Goal: Check status: Check status

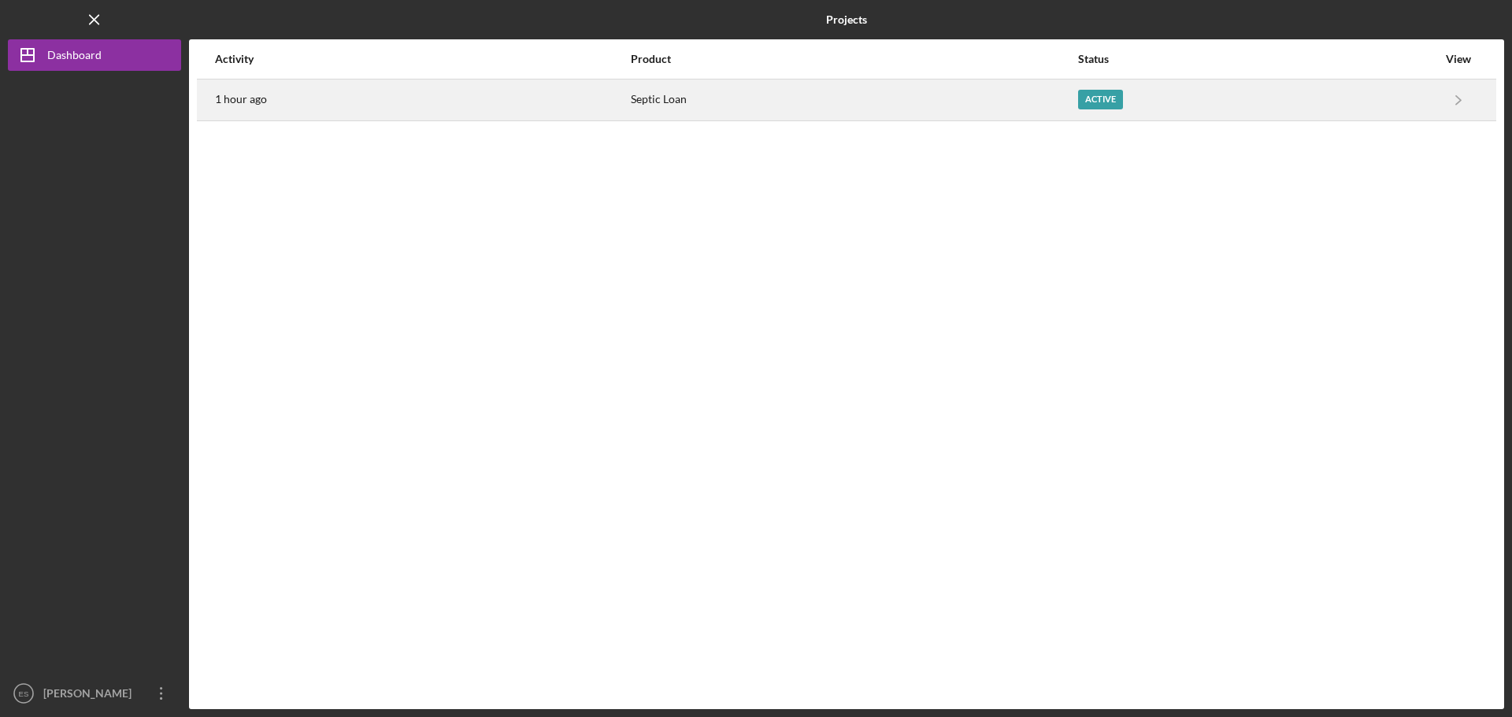
click at [592, 101] on div "1 hour ago" at bounding box center [422, 99] width 414 height 39
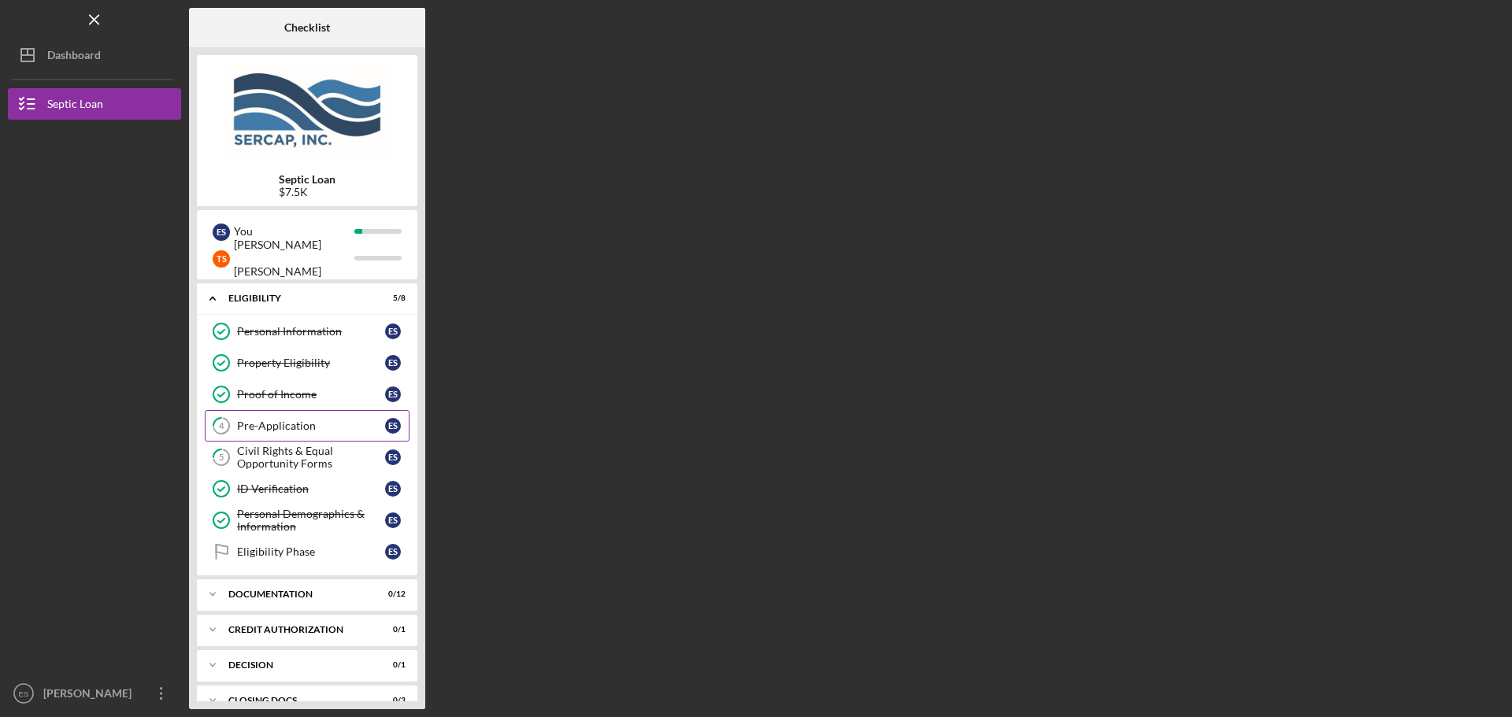
click at [327, 427] on div "Pre-Application" at bounding box center [311, 426] width 148 height 13
